Goal: Find specific page/section: Find specific page/section

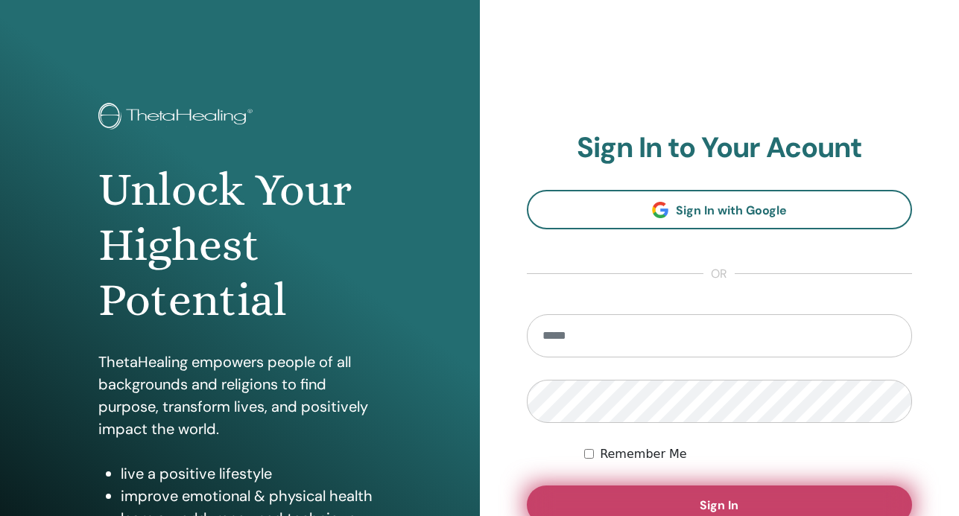
type input "**********"
click at [702, 494] on button "Sign In" at bounding box center [720, 505] width 386 height 39
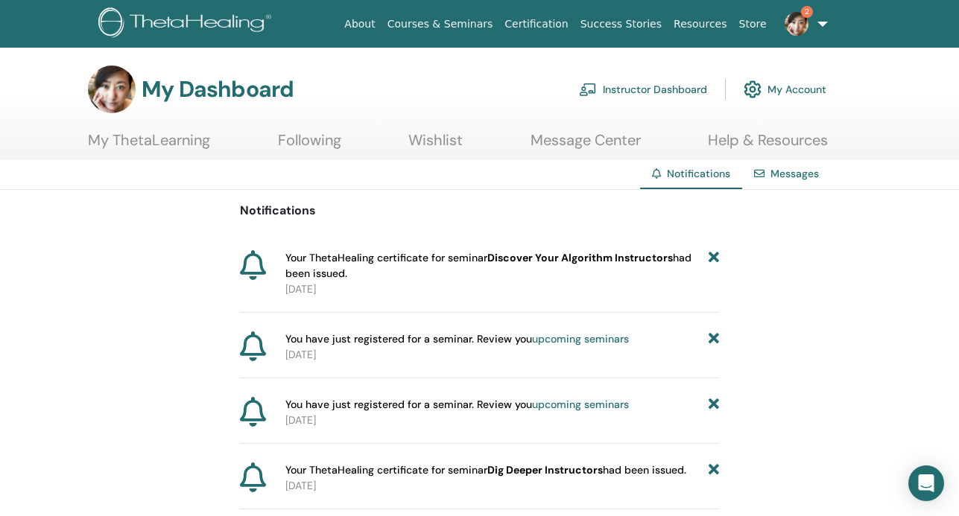
click at [661, 86] on link "Instructor Dashboard" at bounding box center [643, 89] width 128 height 33
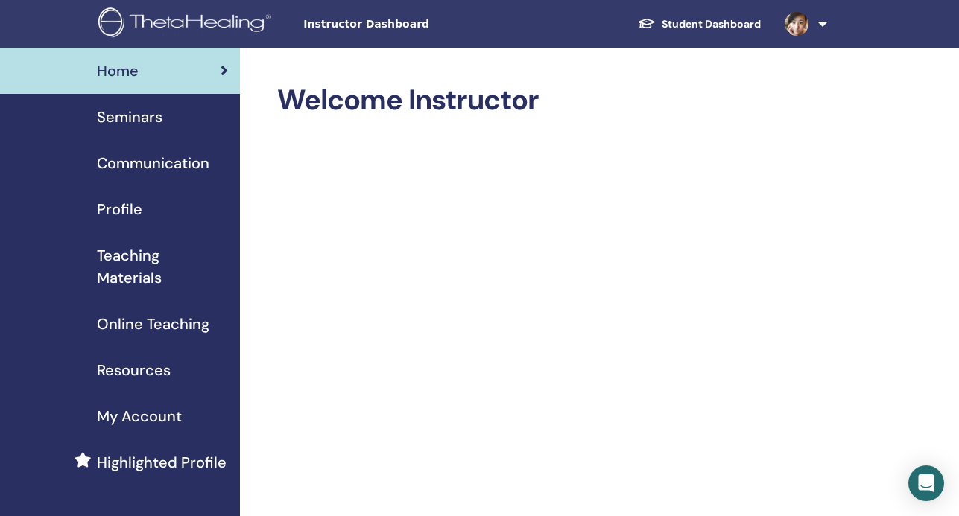
click at [199, 252] on span "Teaching Materials" at bounding box center [162, 266] width 131 height 45
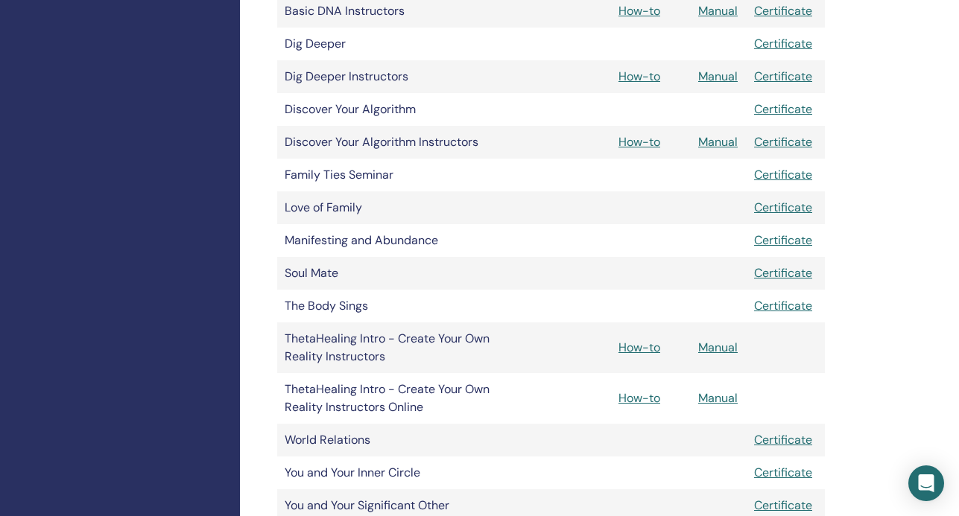
scroll to position [454, 0]
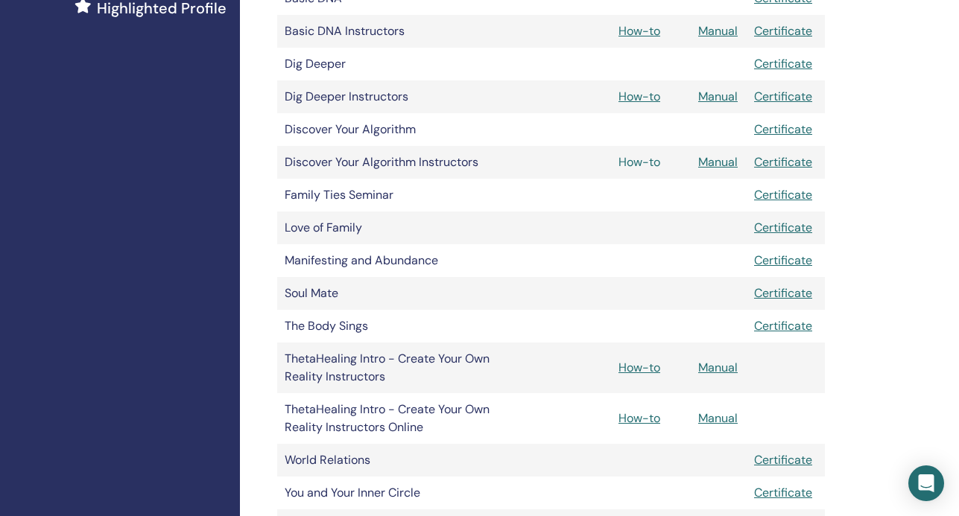
click at [643, 160] on link "How-to" at bounding box center [639, 162] width 42 height 16
